Goal: Find specific page/section: Find specific page/section

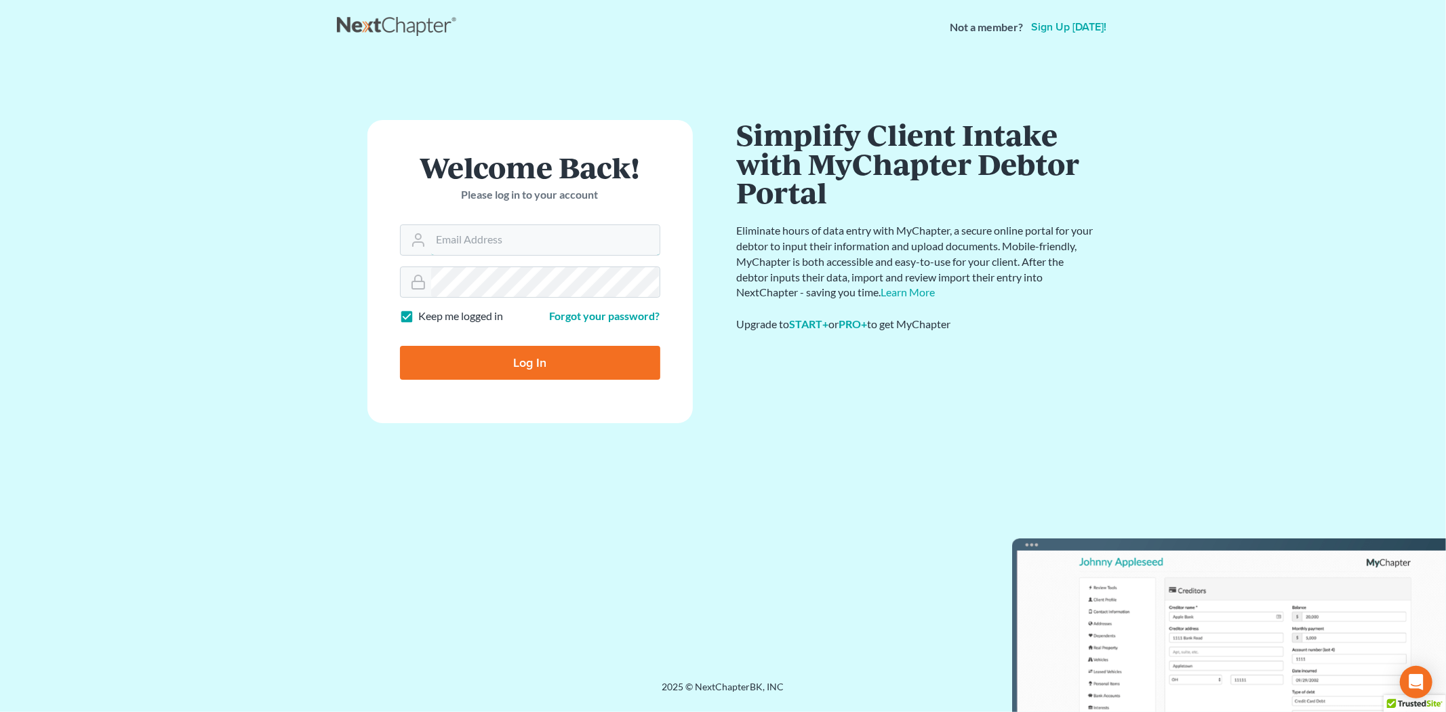
type input "[EMAIL_ADDRESS][DOMAIN_NAME]"
click at [530, 360] on input "Log In" at bounding box center [530, 363] width 260 height 34
type input "Thinking..."
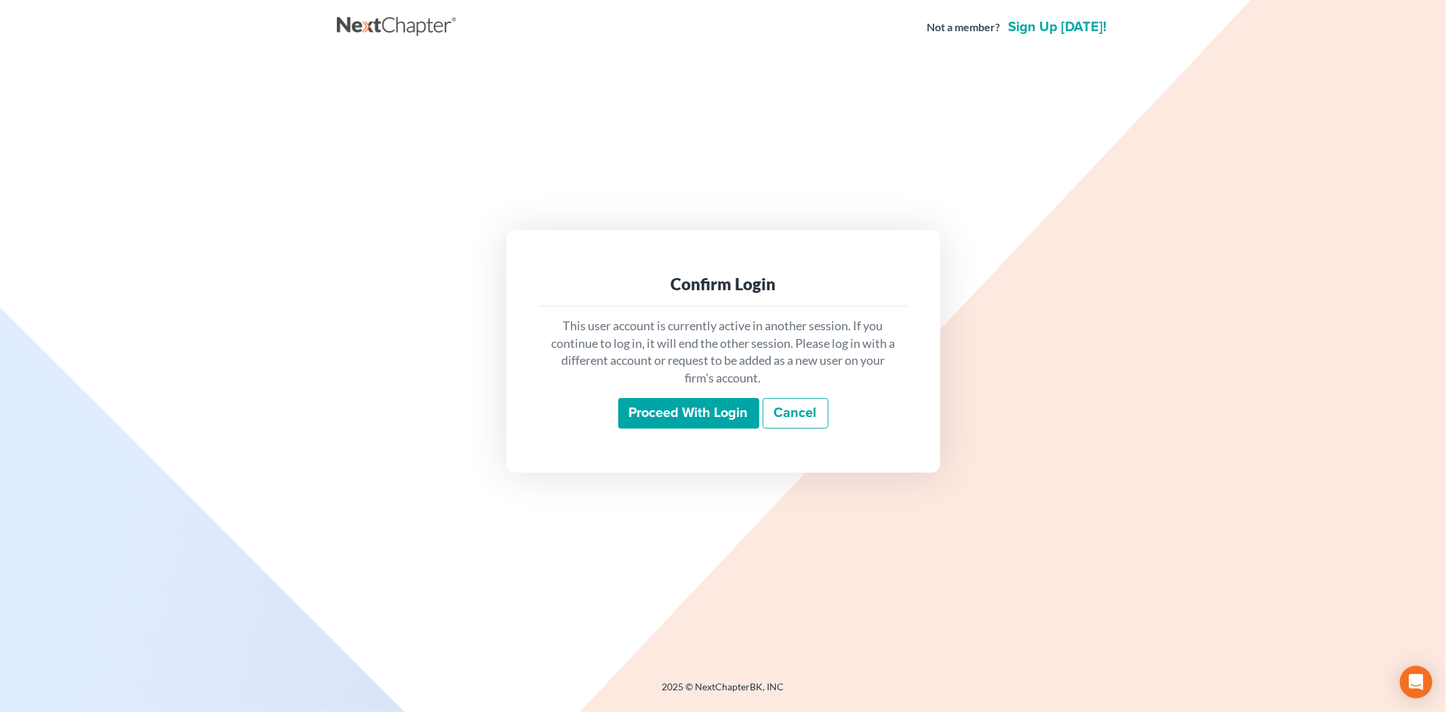
click at [732, 404] on input "Proceed with login" at bounding box center [688, 413] width 141 height 31
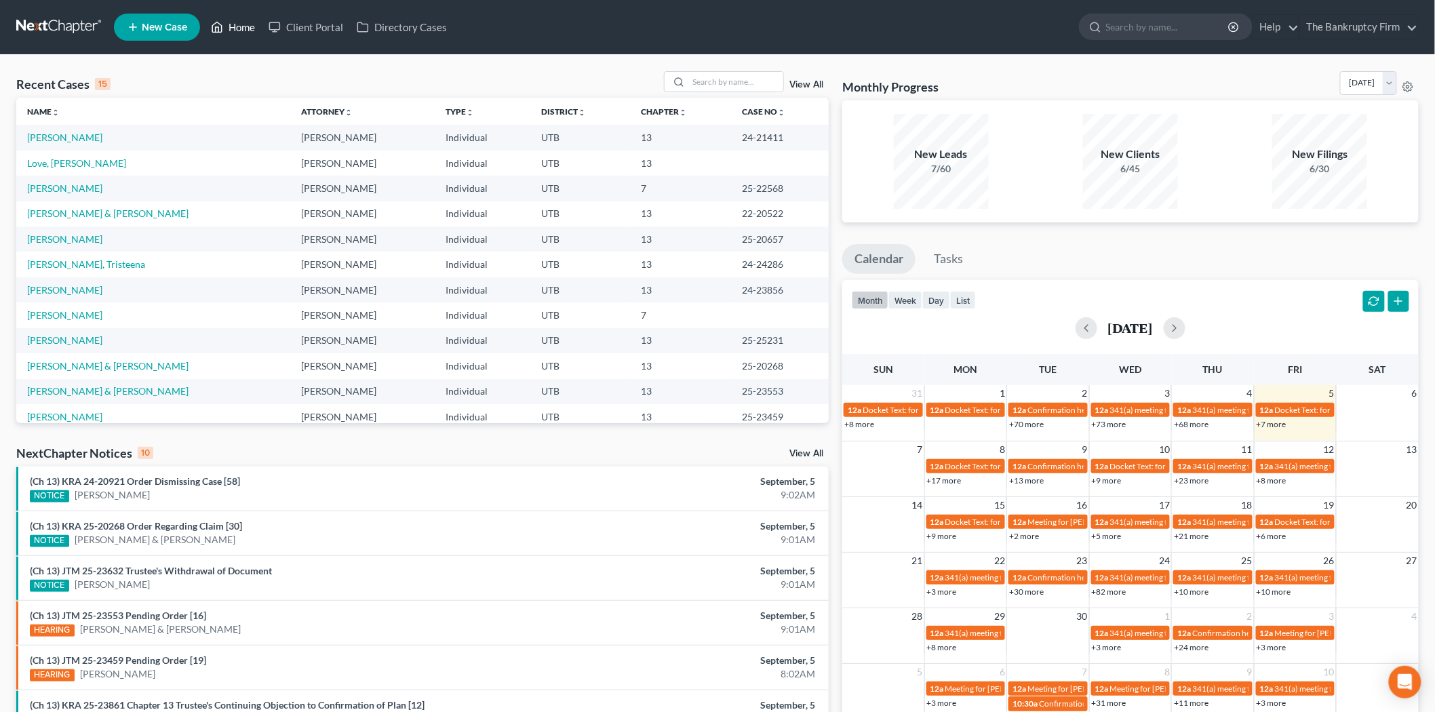
click at [249, 21] on link "Home" at bounding box center [233, 27] width 58 height 24
click at [797, 84] on link "View All" at bounding box center [806, 84] width 34 height 9
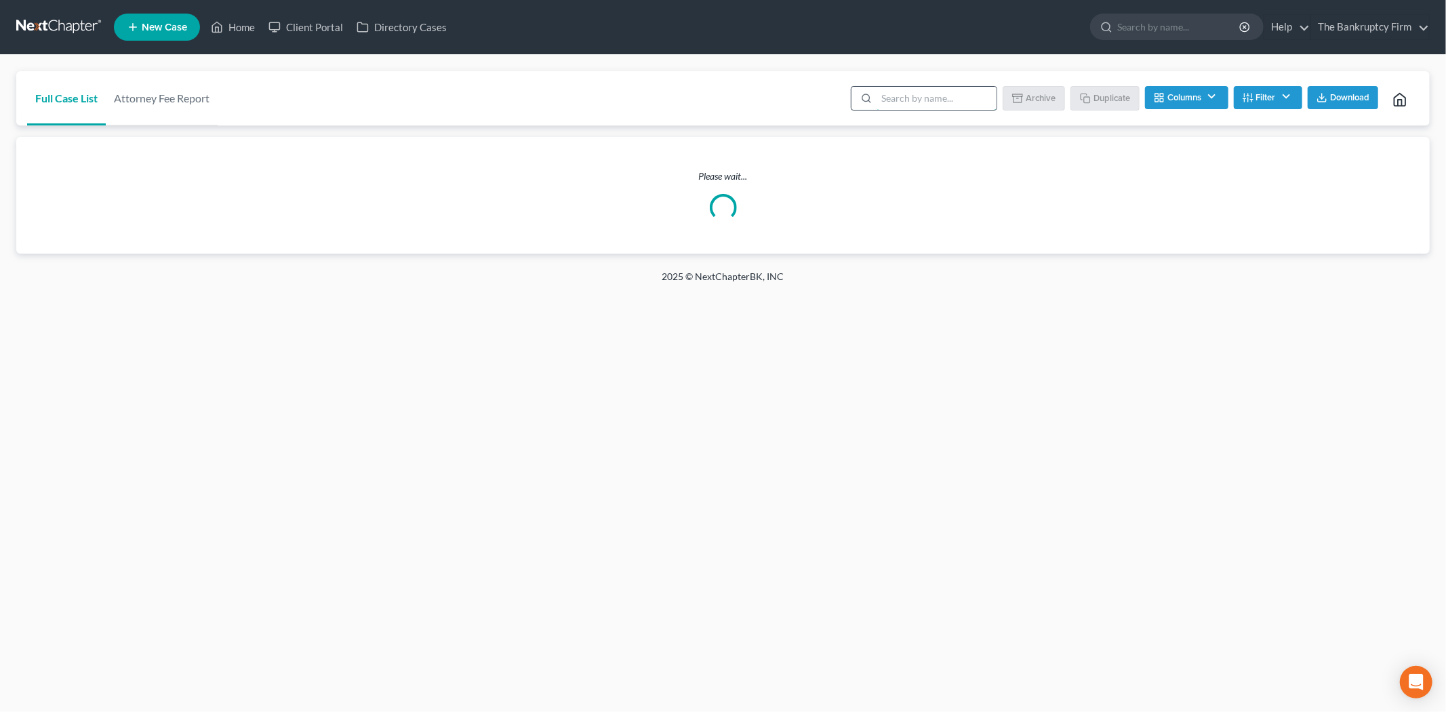
click at [897, 96] on input "search" at bounding box center [937, 98] width 120 height 23
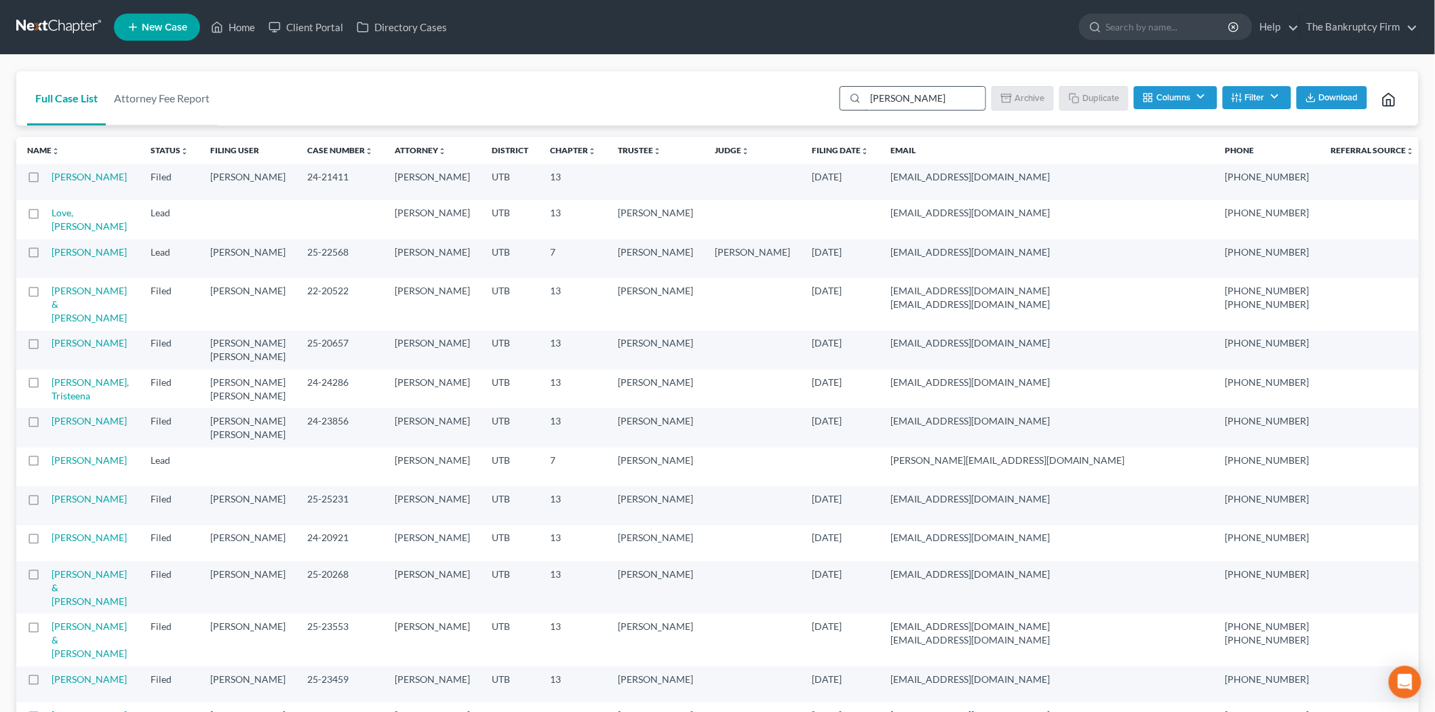
click at [904, 93] on input "Timmothy" at bounding box center [925, 98] width 120 height 23
click at [905, 93] on input "Timmothy" at bounding box center [925, 98] width 120 height 23
type input "Workman"
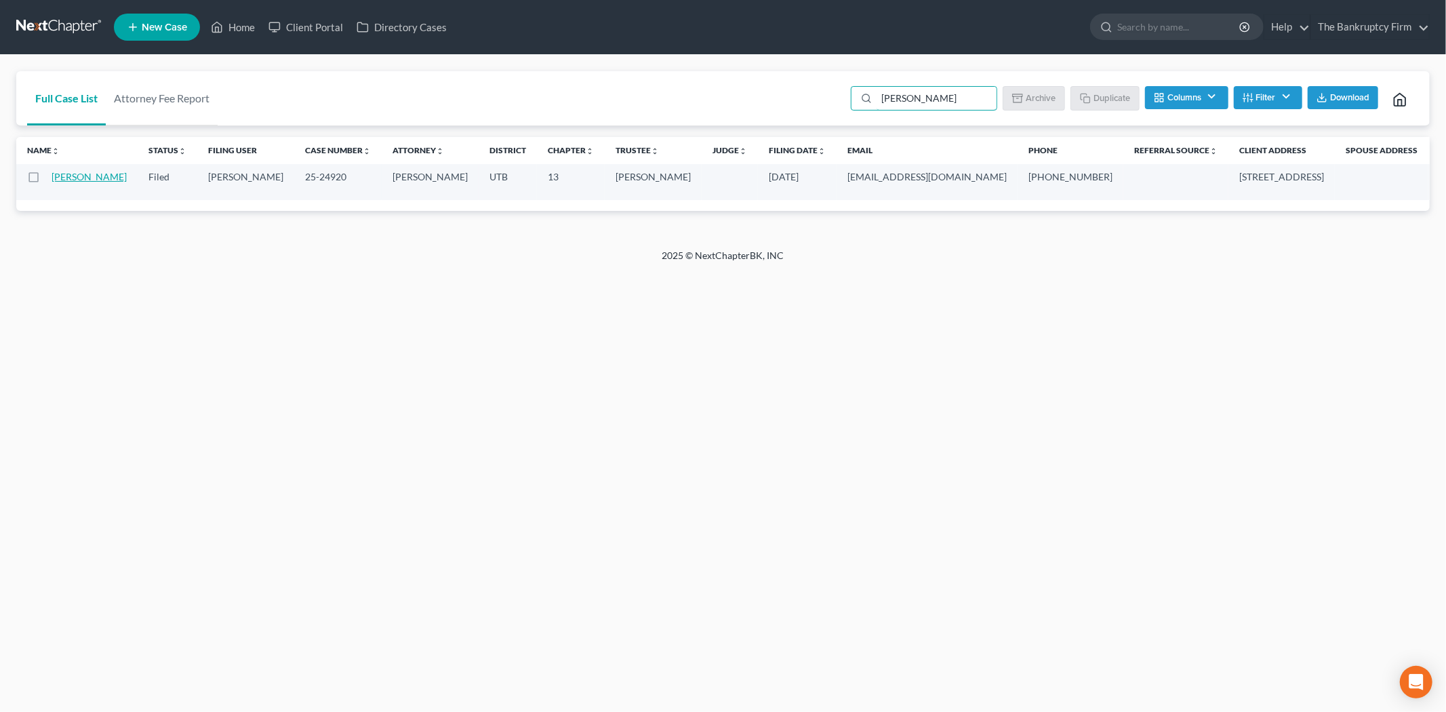
click at [79, 182] on link "Workman, Timmothy" at bounding box center [89, 177] width 75 height 12
